Goal: Transaction & Acquisition: Purchase product/service

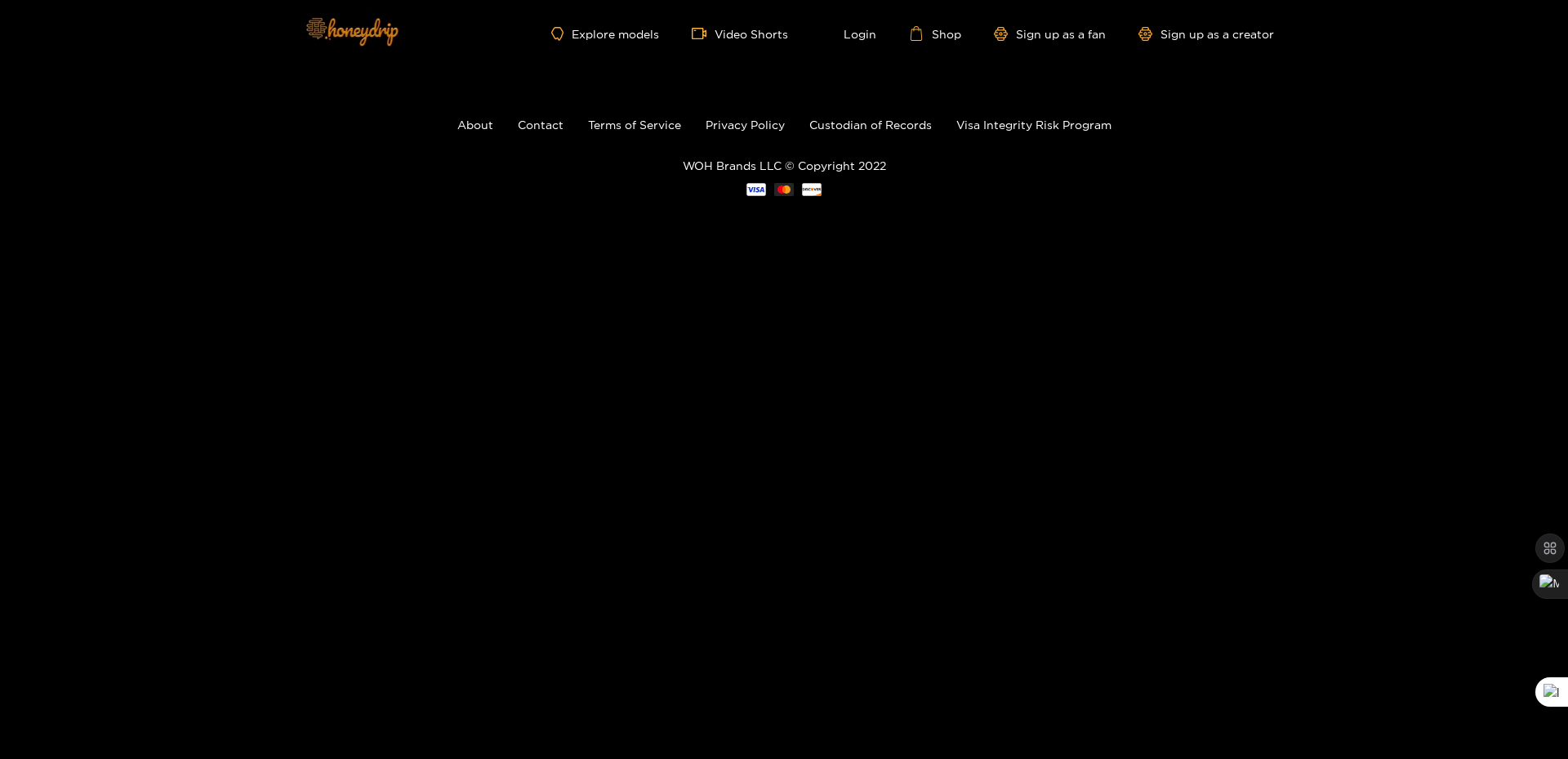
click at [349, 28] on img at bounding box center [351, 31] width 114 height 69
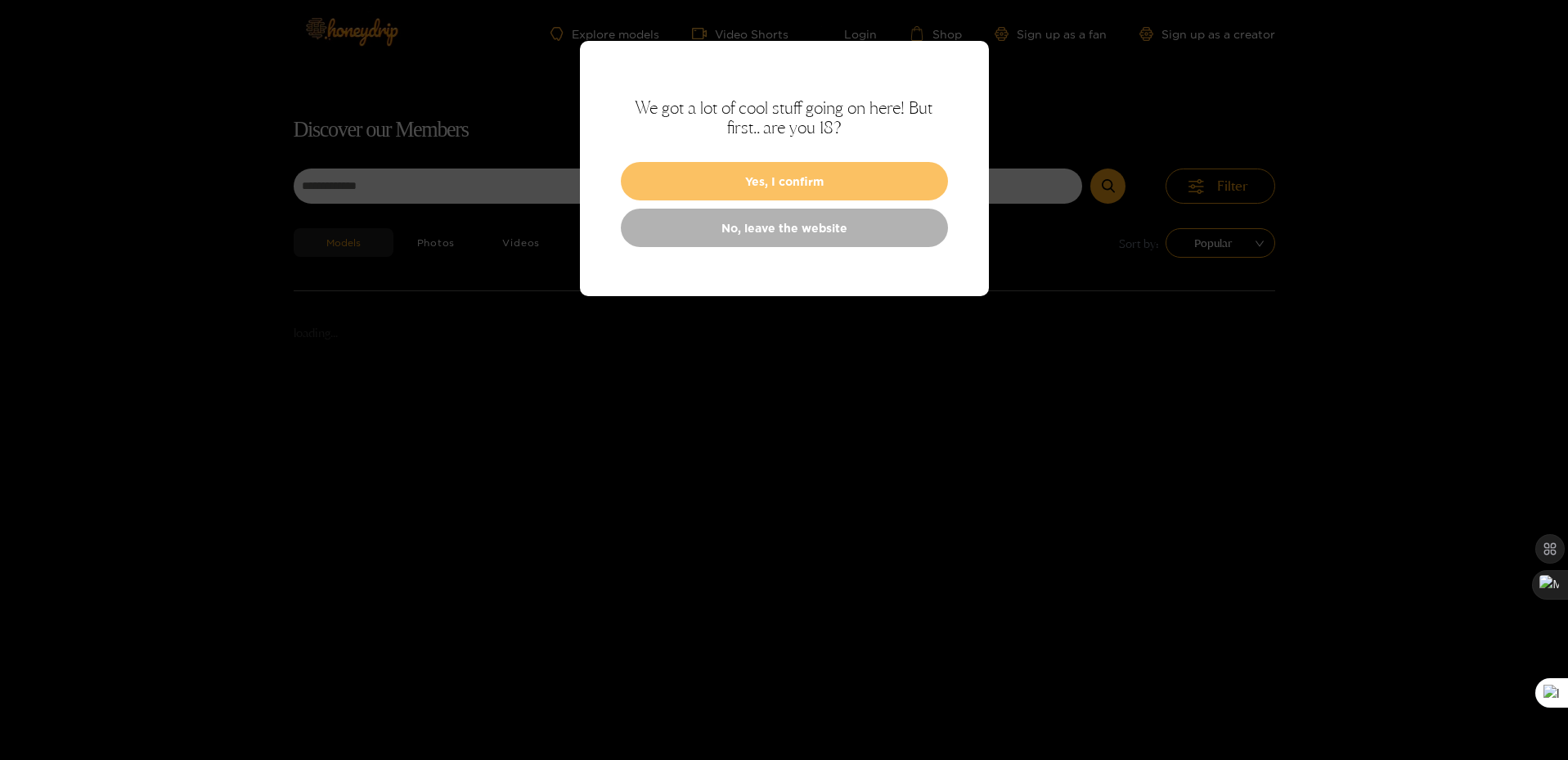
click at [775, 191] on button "Yes, I confirm" at bounding box center [784, 181] width 327 height 39
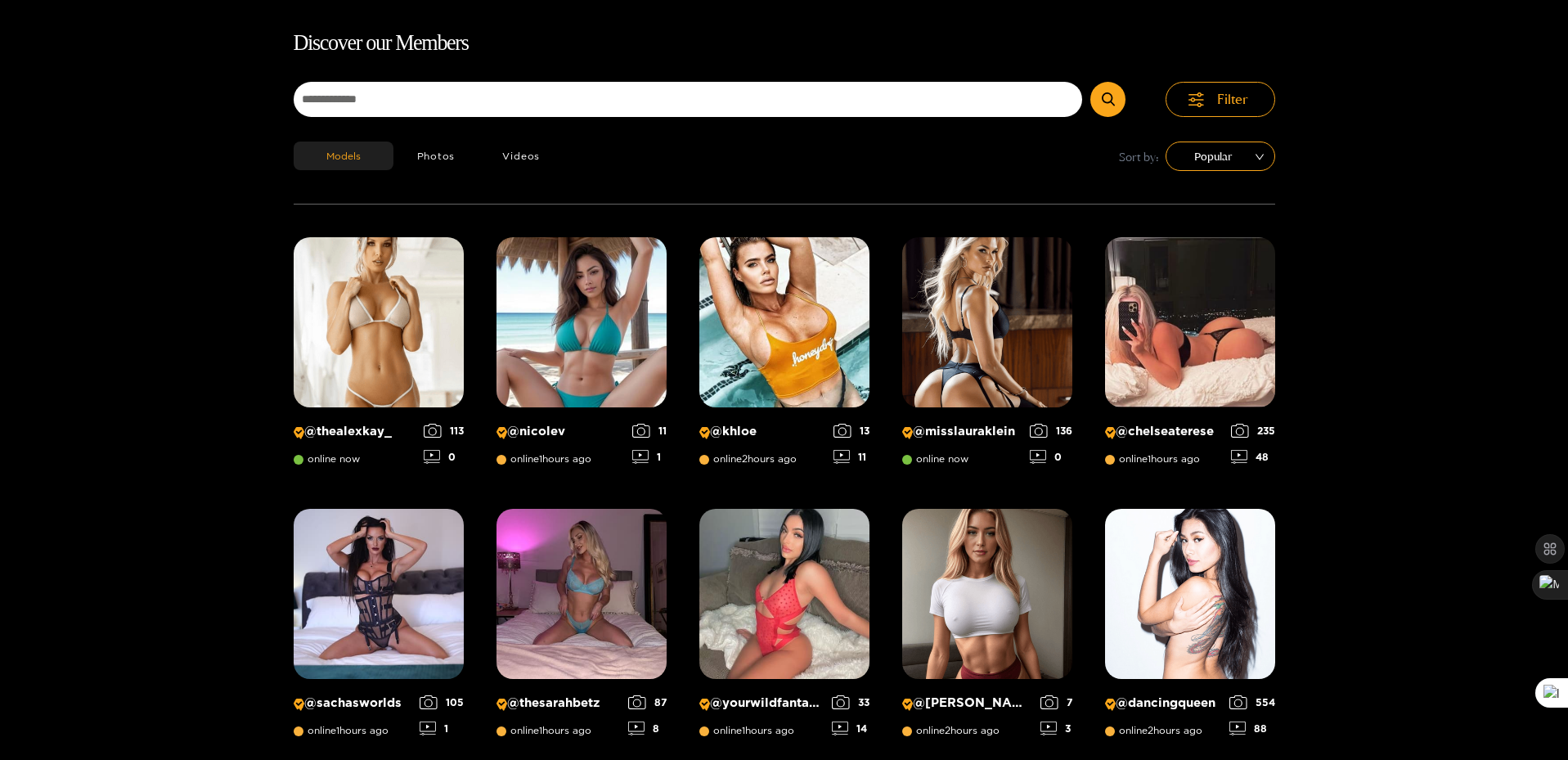
scroll to position [105, 0]
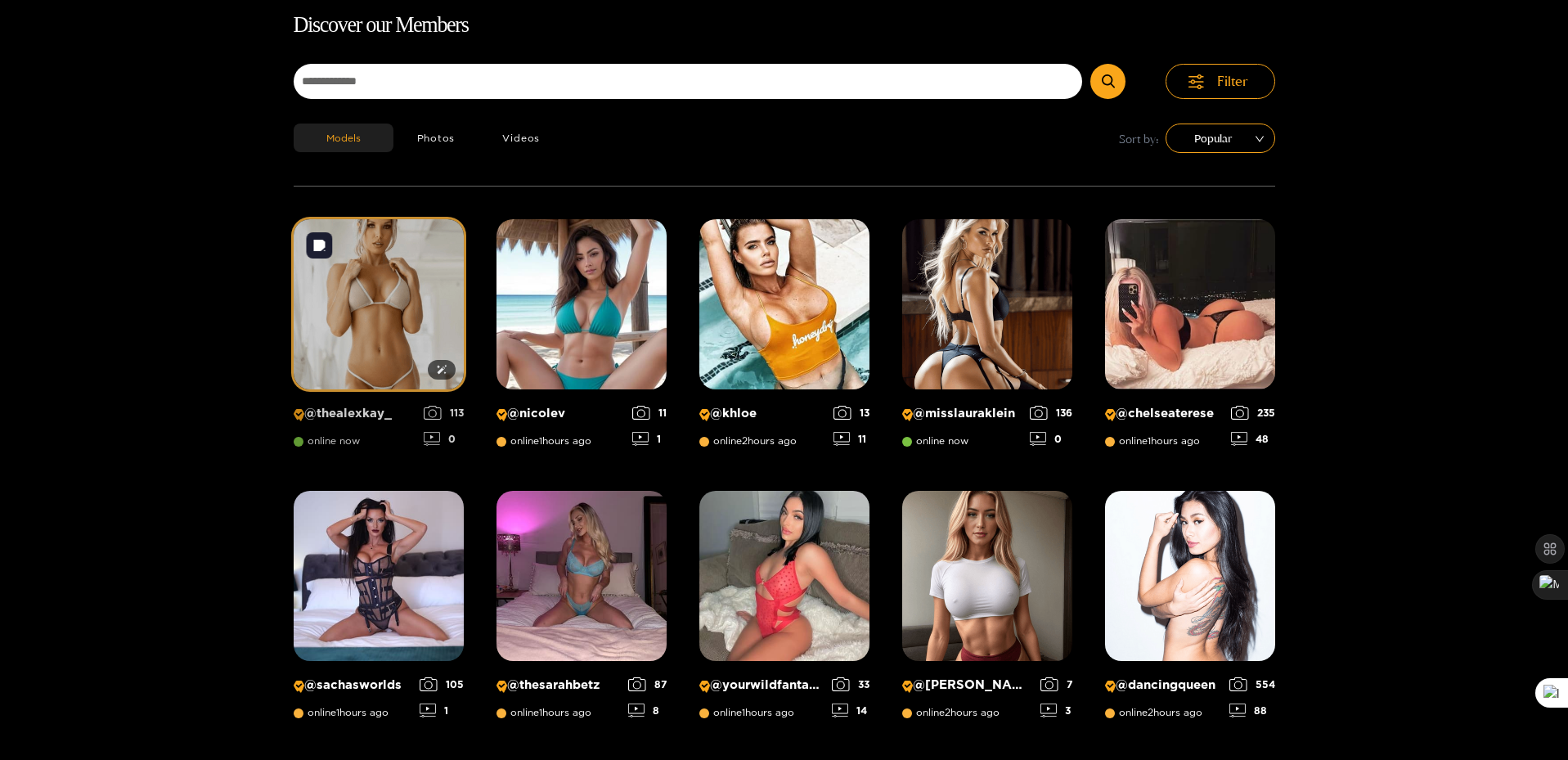
click at [401, 290] on img at bounding box center [378, 304] width 170 height 170
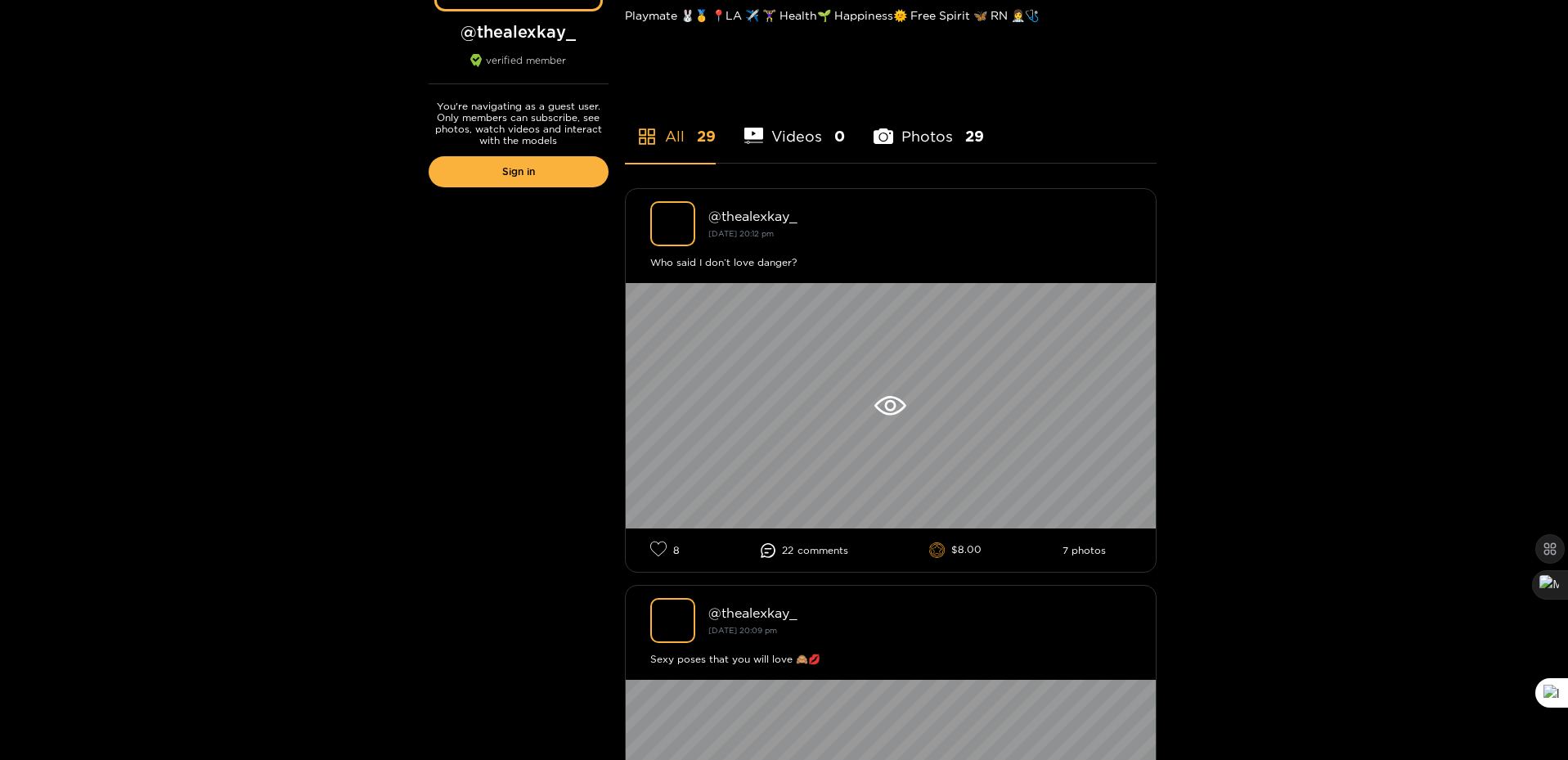
scroll to position [327, 0]
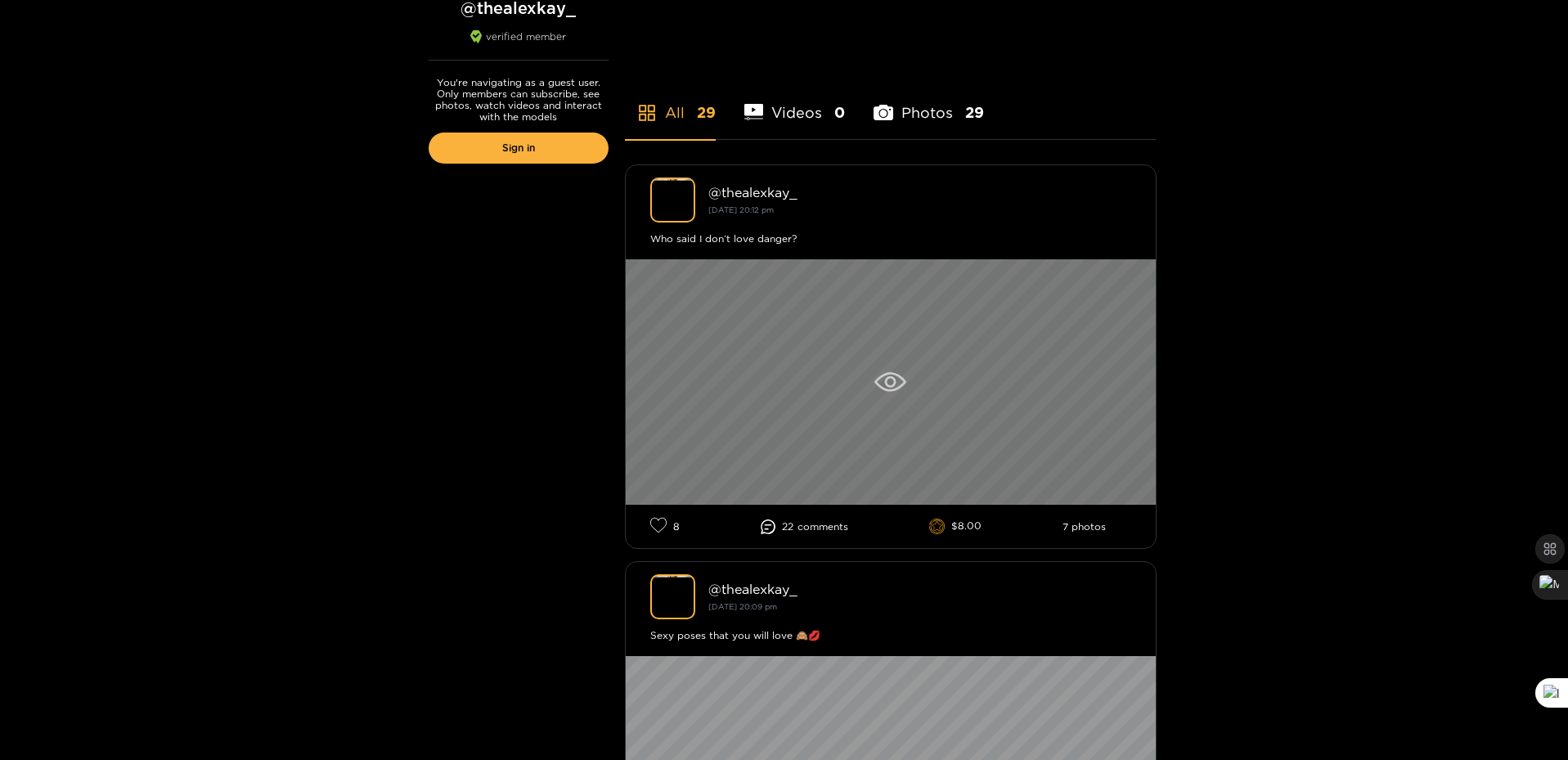
click at [844, 339] on div at bounding box center [891, 382] width 530 height 245
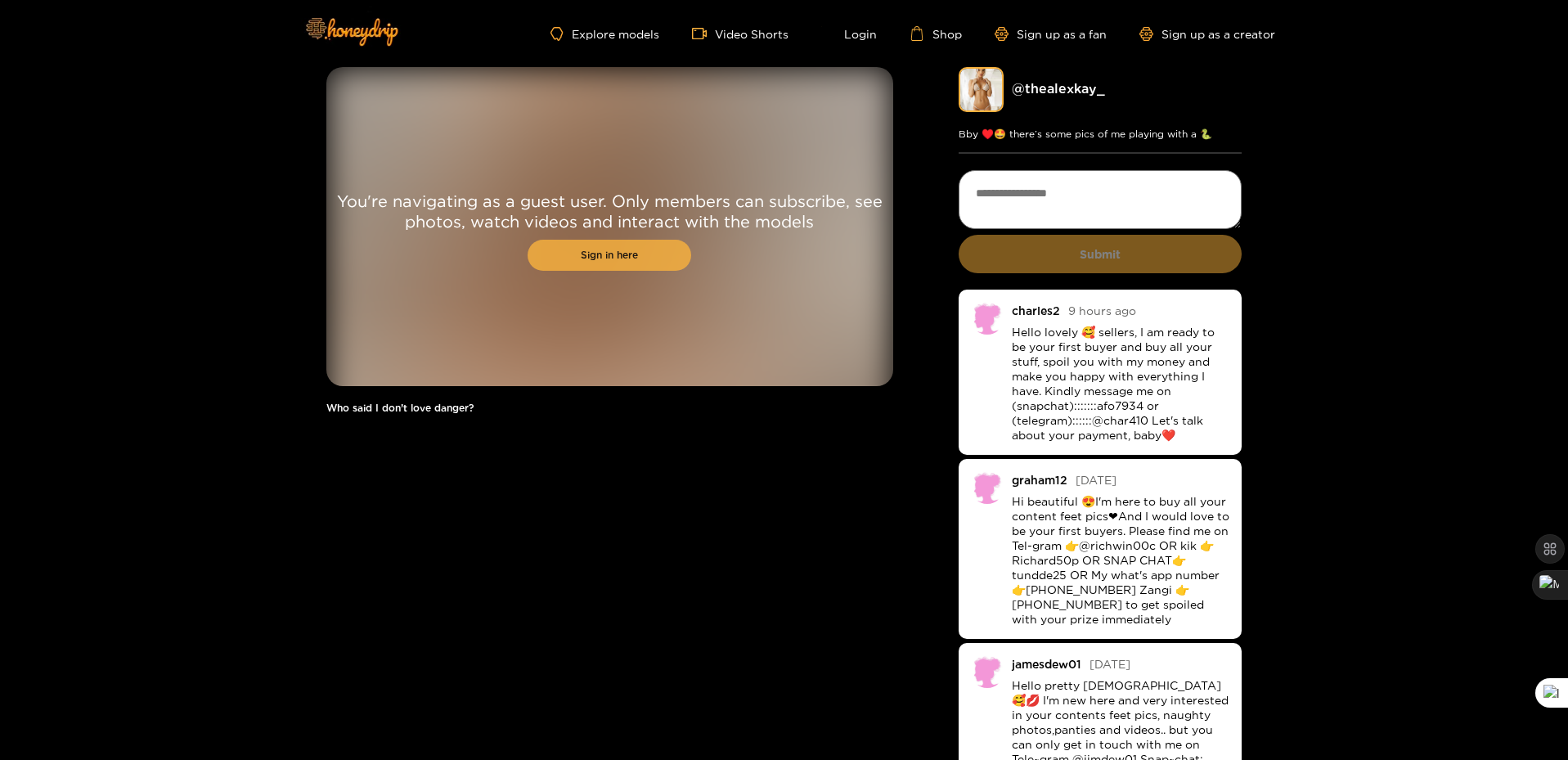
click at [630, 246] on link "Sign in here" at bounding box center [609, 255] width 164 height 31
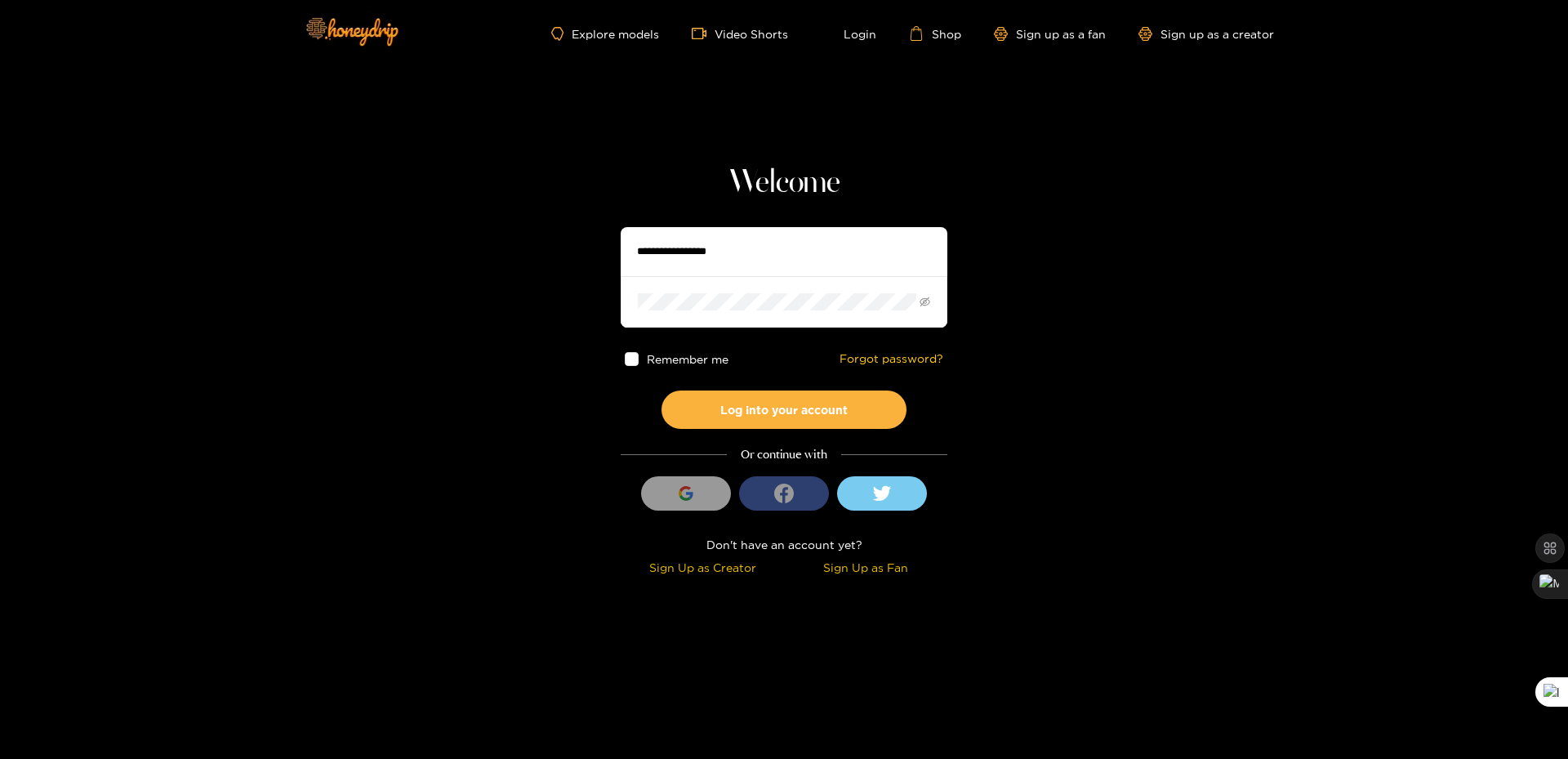
type input "**********"
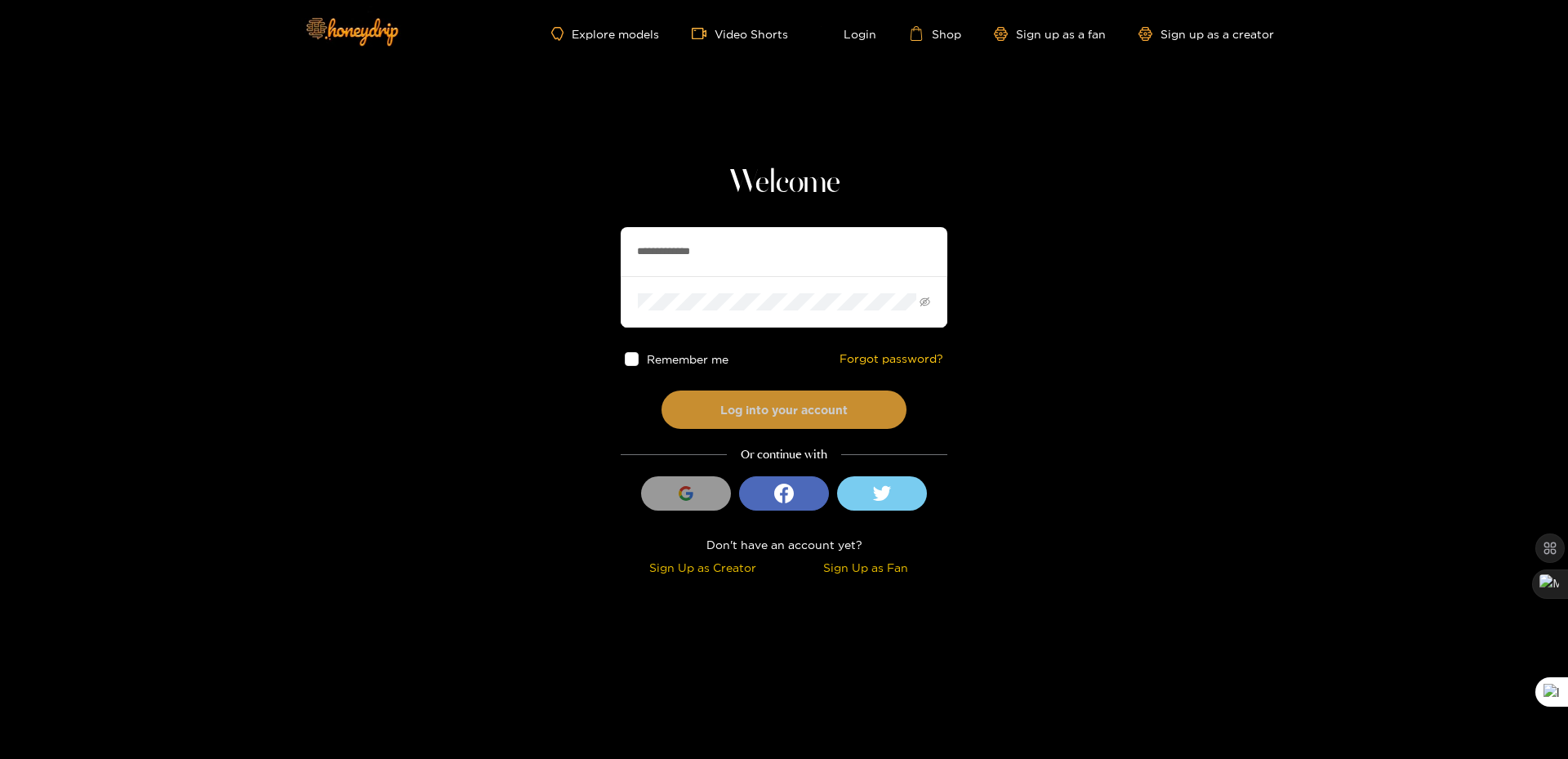
click at [805, 409] on button "Log into your account" at bounding box center [784, 410] width 245 height 39
